Goal: Information Seeking & Learning: Learn about a topic

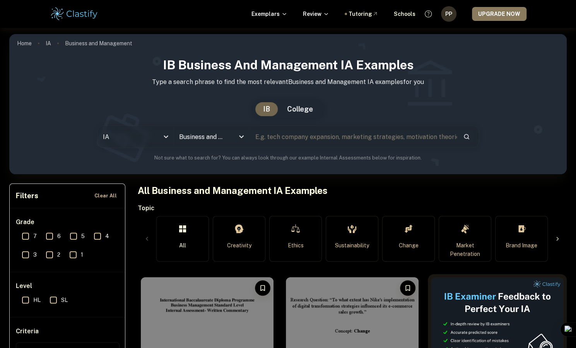
scroll to position [140, 0]
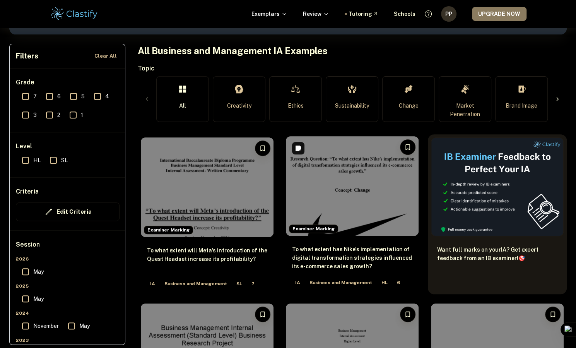
click at [319, 186] on img at bounding box center [352, 185] width 133 height 99
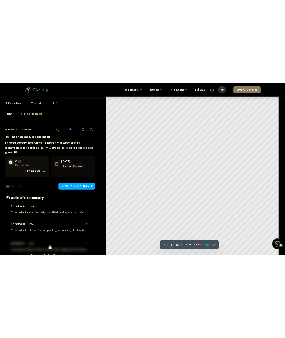
scroll to position [4750, 0]
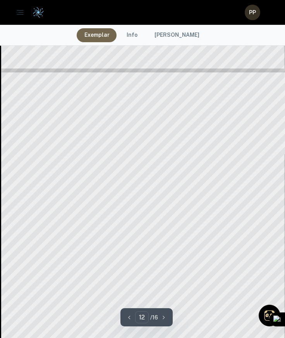
type input "11"
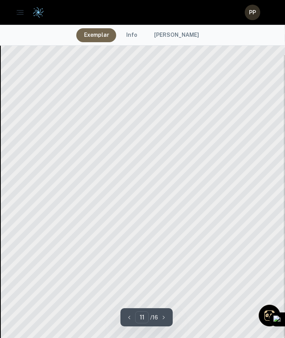
scroll to position [3949, 0]
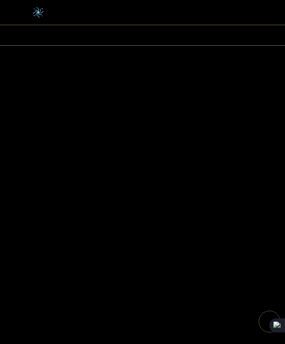
scroll to position [110, 0]
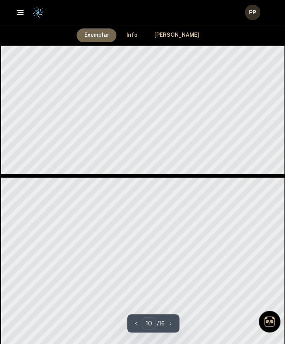
type input "11"
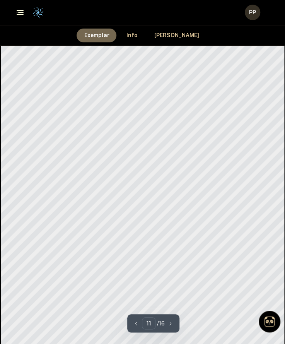
scroll to position [3816, 0]
